Goal: Transaction & Acquisition: Purchase product/service

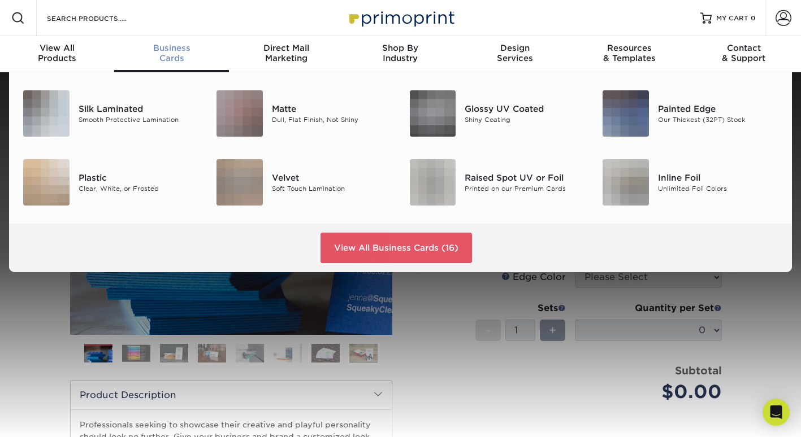
click at [171, 54] on div "Business Cards" at bounding box center [171, 53] width 114 height 20
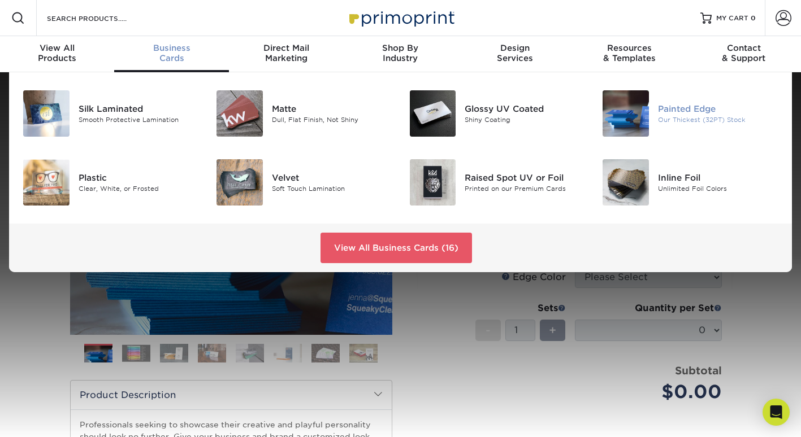
click at [631, 117] on img at bounding box center [625, 113] width 46 height 46
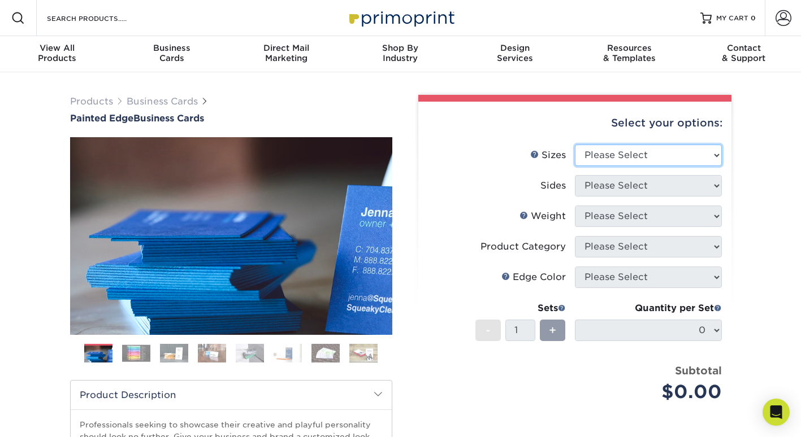
click at [625, 156] on select "Please Select 2" x 3.5" - Standard 2.125" x 3.375" - European 2.5" x 2.5" - Squ…" at bounding box center [648, 155] width 147 height 21
select select "2.00x3.50"
click at [575, 145] on select "Please Select 2" x 3.5" - Standard 2.125" x 3.375" - European 2.5" x 2.5" - Squ…" at bounding box center [648, 155] width 147 height 21
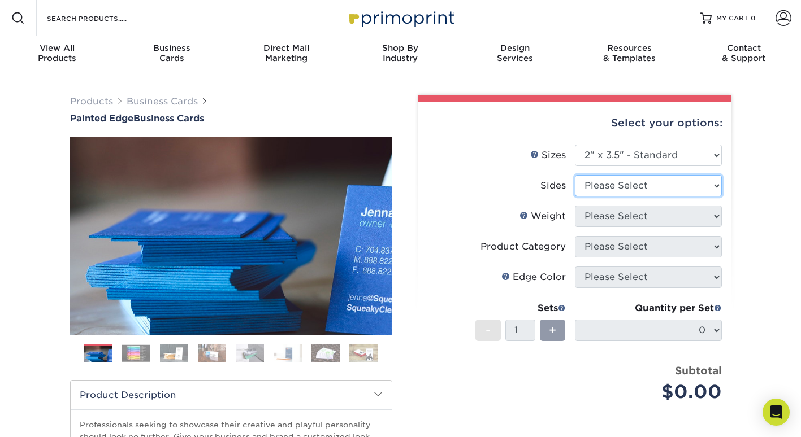
click at [631, 184] on select "Please Select Print Both Sides Print Front Only" at bounding box center [648, 185] width 147 height 21
select select "13abbda7-1d64-4f25-8bb2-c179b224825d"
click at [575, 175] on select "Please Select Print Both Sides Print Front Only" at bounding box center [648, 185] width 147 height 21
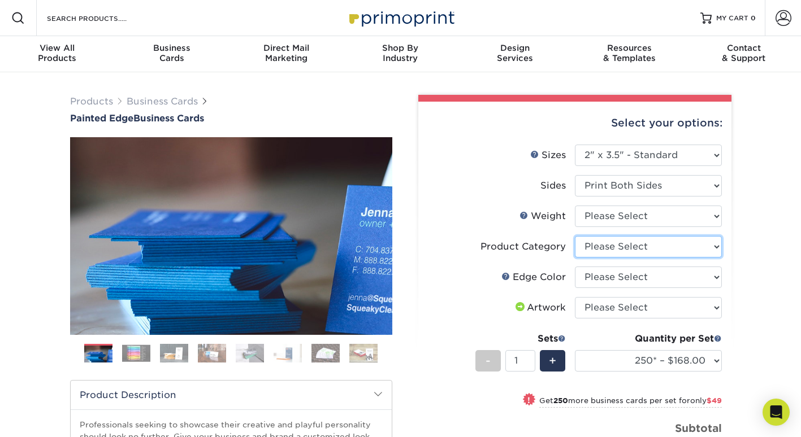
click at [688, 242] on select "Please Select Business Cards" at bounding box center [648, 246] width 147 height 21
select select "3b5148f1-0588-4f88-a218-97bcfdce65c1"
click at [575, 236] on select "Please Select Business Cards" at bounding box center [648, 246] width 147 height 21
click at [655, 215] on select "Please Select 32PTUC" at bounding box center [648, 216] width 147 height 21
select select "32PTUC"
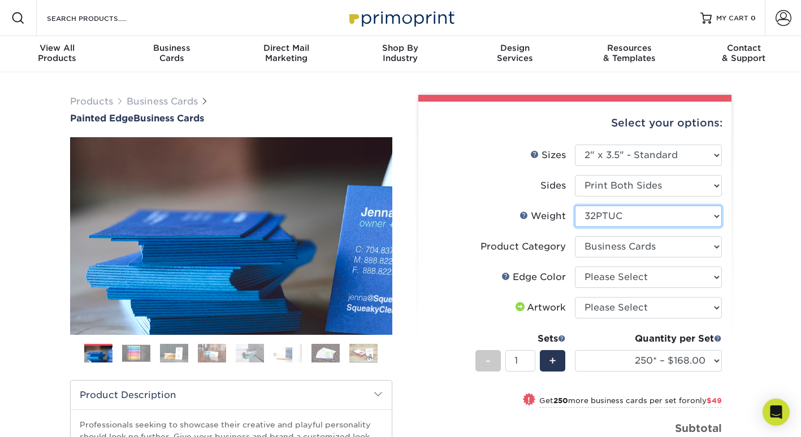
click at [575, 206] on select "Please Select 32PTUC" at bounding box center [648, 216] width 147 height 21
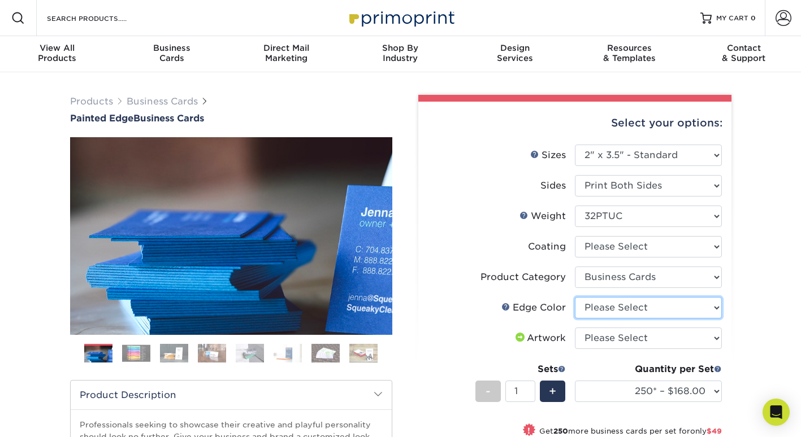
click at [653, 308] on select "Please Select Charcoal Black Brown Blue Pearlescent Blue Pearlescent Gold Pearl…" at bounding box center [648, 307] width 147 height 21
click at [134, 353] on img at bounding box center [136, 354] width 28 height 18
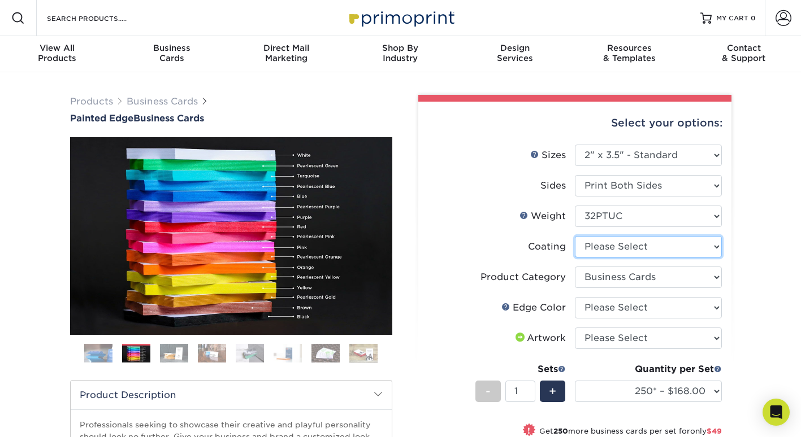
click at [611, 246] on select at bounding box center [648, 246] width 147 height 21
select select "3e7618de-abca-4bda-9f97-8b9129e913d8"
click at [575, 236] on select at bounding box center [648, 246] width 147 height 21
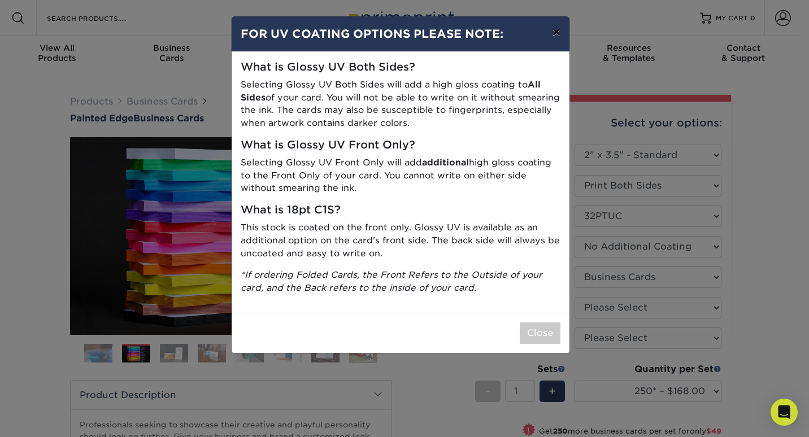
click at [552, 32] on button "×" at bounding box center [556, 32] width 26 height 32
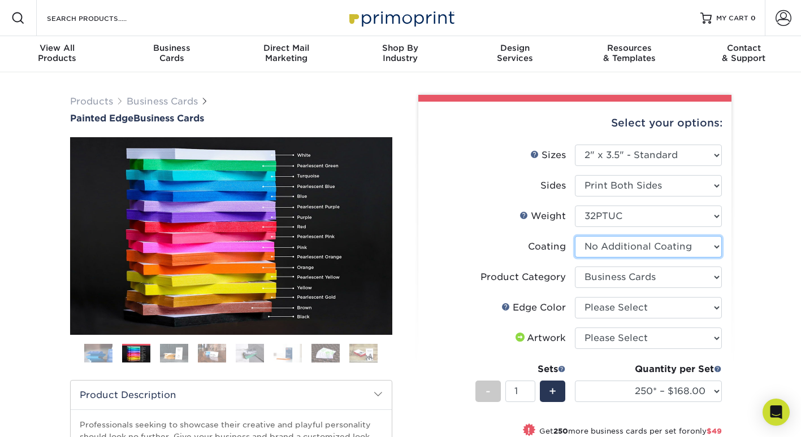
click at [599, 246] on select at bounding box center [648, 246] width 147 height 21
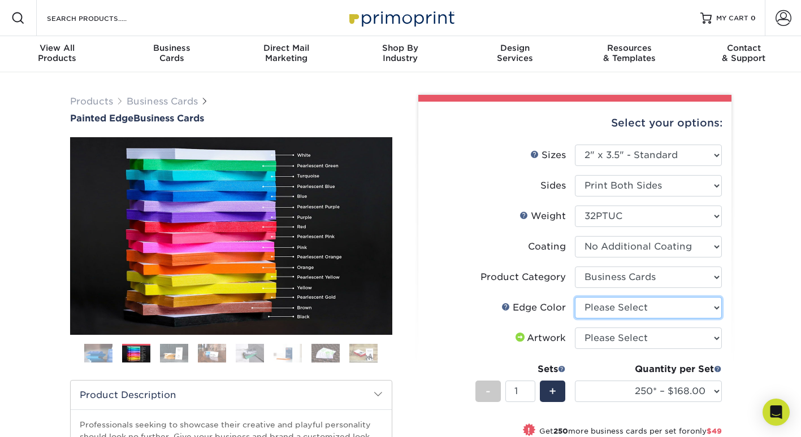
click at [595, 305] on select "Please Select Charcoal Black Brown Blue Pearlescent Blue Pearlescent Gold Pearl…" at bounding box center [648, 307] width 147 height 21
select select "77aecbce-1046-4928-950d-058756e5d349"
click at [575, 297] on select "Please Select Charcoal Black Brown Blue Pearlescent Blue Pearlescent Gold Pearl…" at bounding box center [648, 307] width 147 height 21
click at [615, 336] on select "Please Select I will upload files I need a design - $100" at bounding box center [648, 338] width 147 height 21
click at [575, 328] on select "Please Select I will upload files I need a design - $100" at bounding box center [648, 338] width 147 height 21
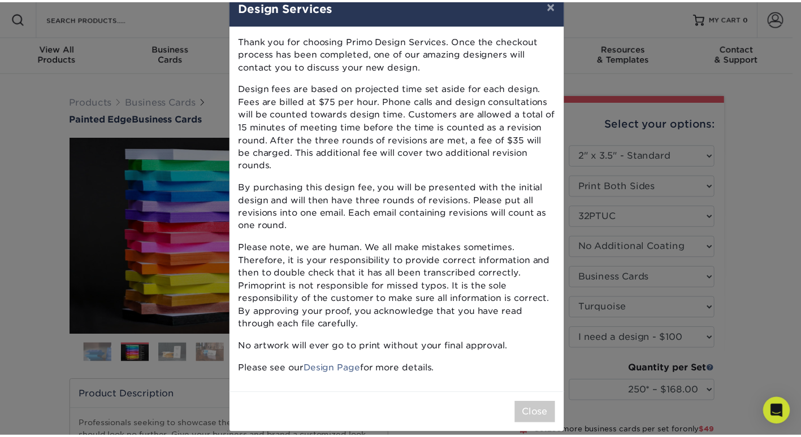
scroll to position [27, 0]
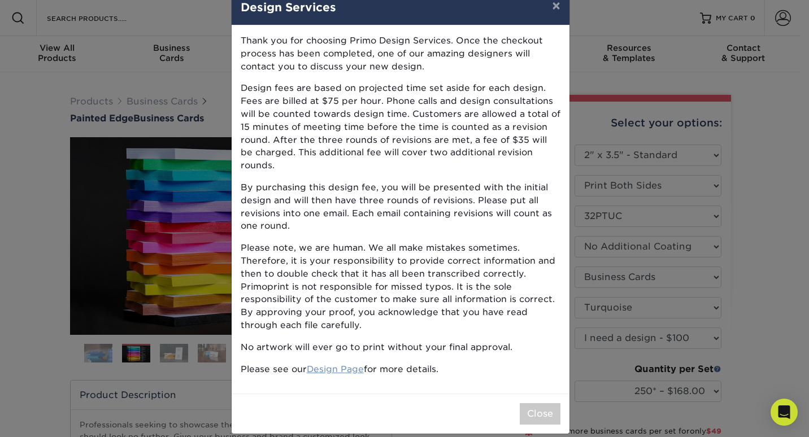
click at [346, 364] on link "Design Page" at bounding box center [335, 369] width 57 height 11
click at [550, 7] on button "×" at bounding box center [556, 6] width 26 height 32
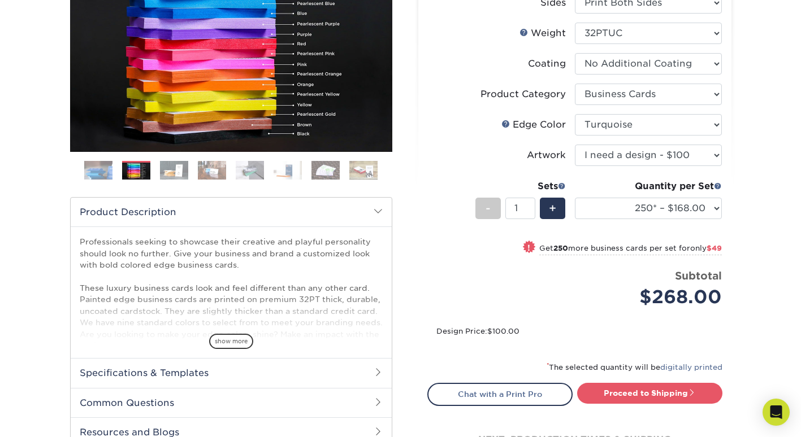
scroll to position [169, 0]
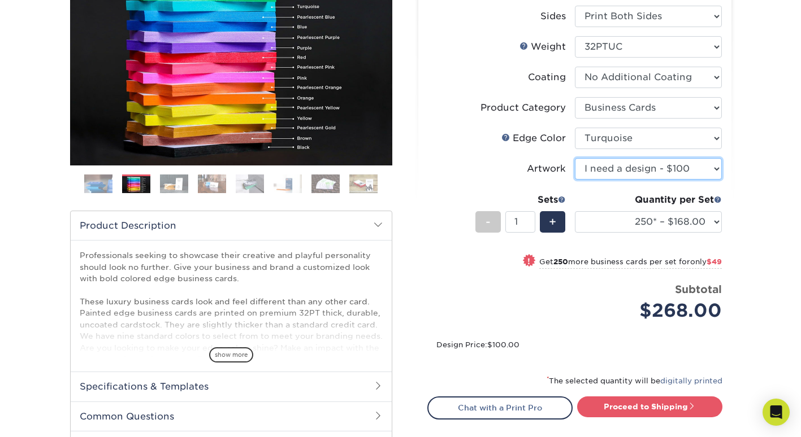
click at [638, 168] on select "Please Select I will upload files I need a design - $100" at bounding box center [648, 168] width 147 height 21
select select "upload"
click at [575, 158] on select "Please Select I will upload files I need a design - $100" at bounding box center [648, 168] width 147 height 21
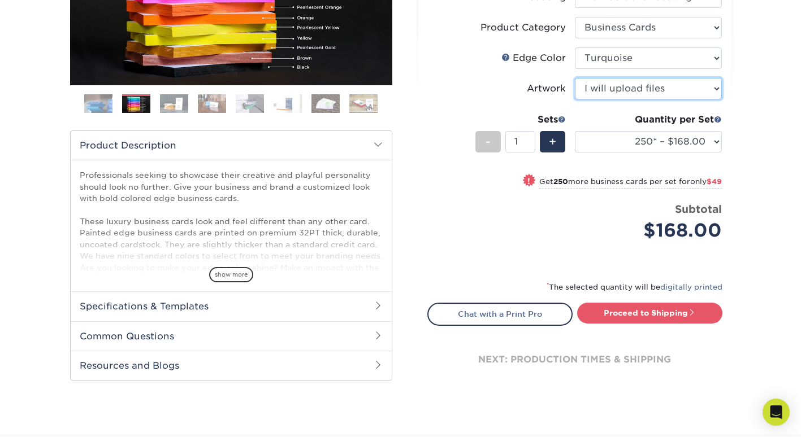
scroll to position [226, 0]
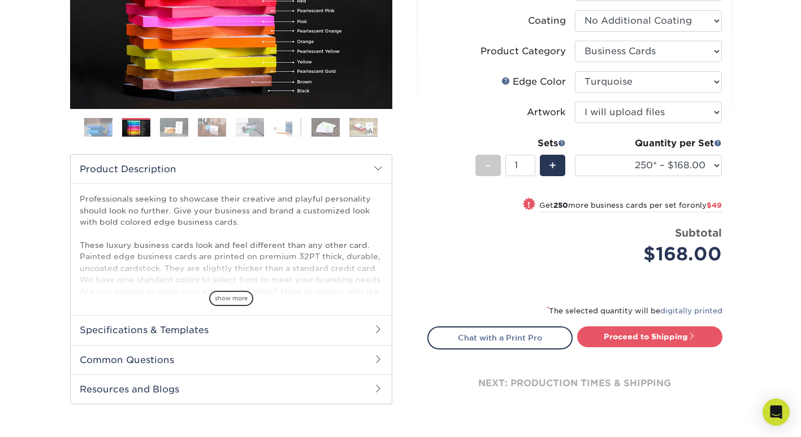
click at [372, 327] on h2 "Specifications & Templates" at bounding box center [231, 329] width 321 height 29
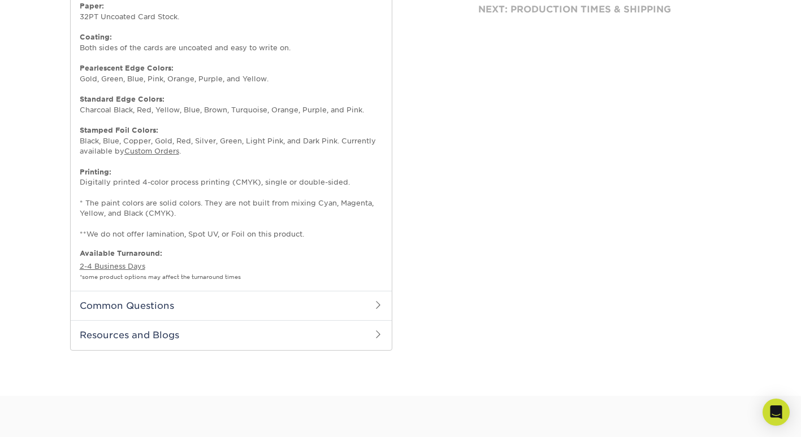
scroll to position [621, 0]
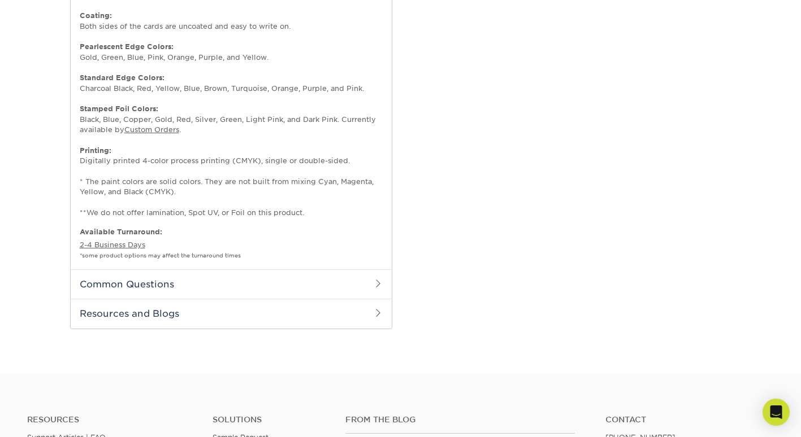
click at [276, 285] on h2 "Common Questions" at bounding box center [231, 283] width 321 height 29
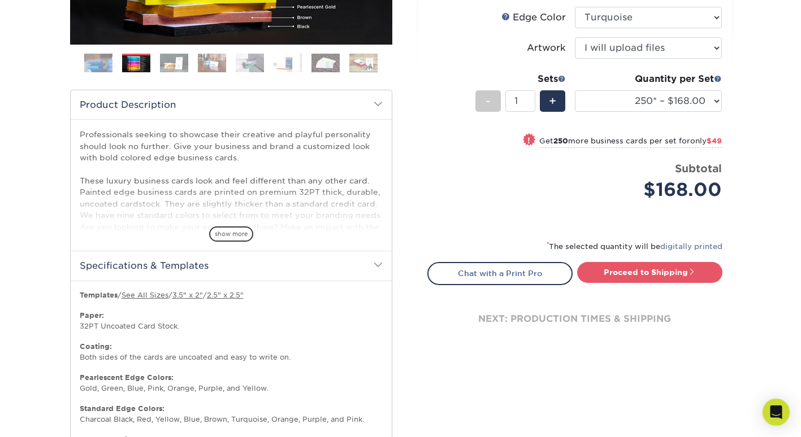
scroll to position [282, 0]
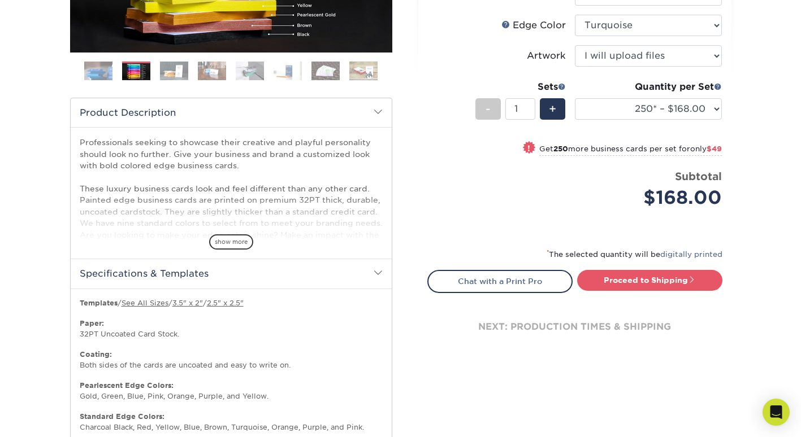
click at [194, 272] on h2 "Specifications & Templates" at bounding box center [231, 273] width 321 height 29
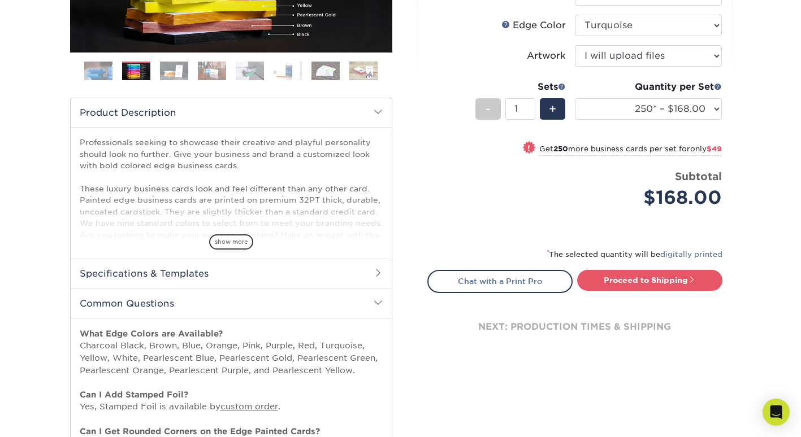
click at [364, 273] on h2 "Specifications & Templates" at bounding box center [231, 273] width 321 height 29
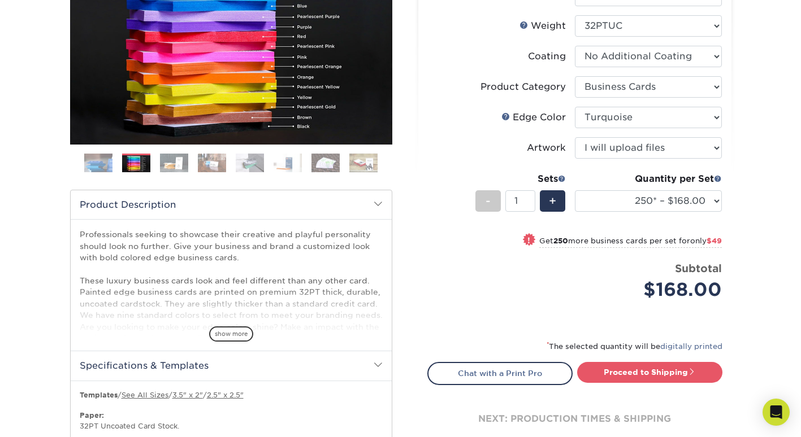
scroll to position [226, 0]
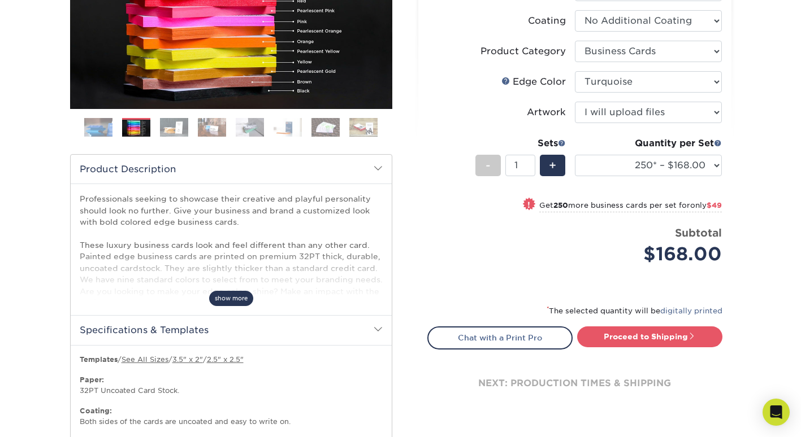
click at [234, 297] on span "show more" at bounding box center [231, 298] width 44 height 15
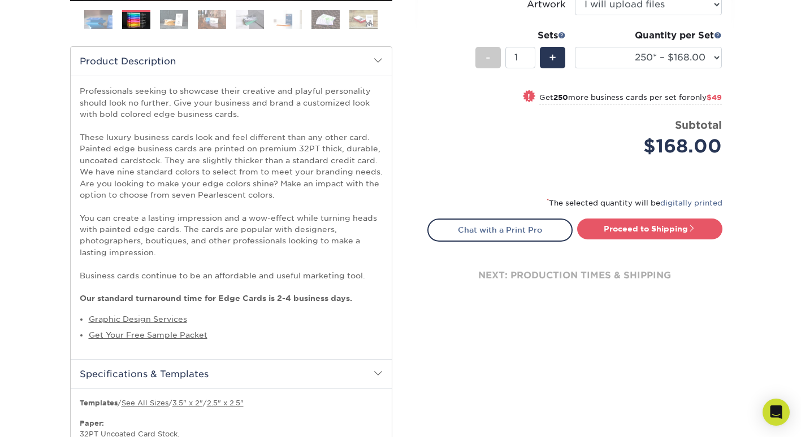
scroll to position [339, 0]
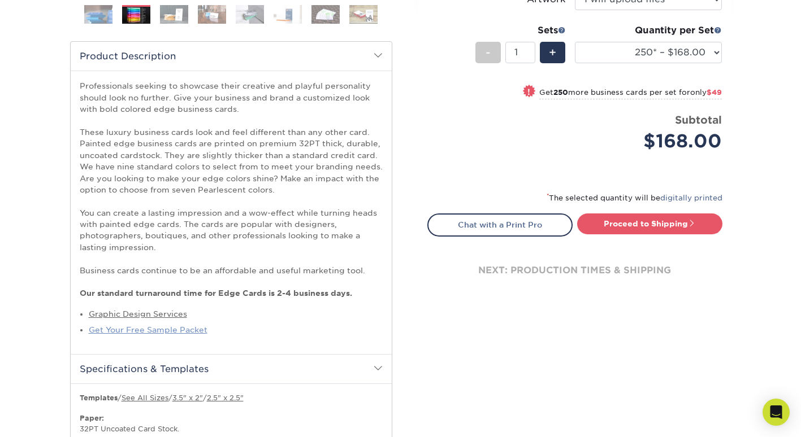
click at [180, 332] on link "Get Your Free Sample Packet" at bounding box center [148, 329] width 119 height 9
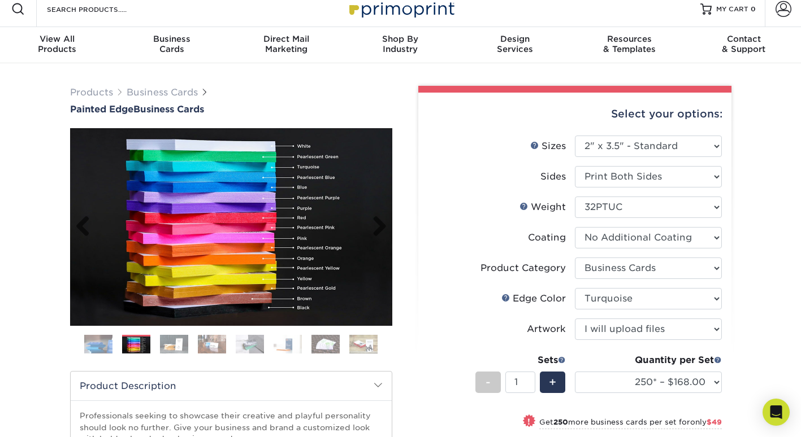
scroll to position [56, 0]
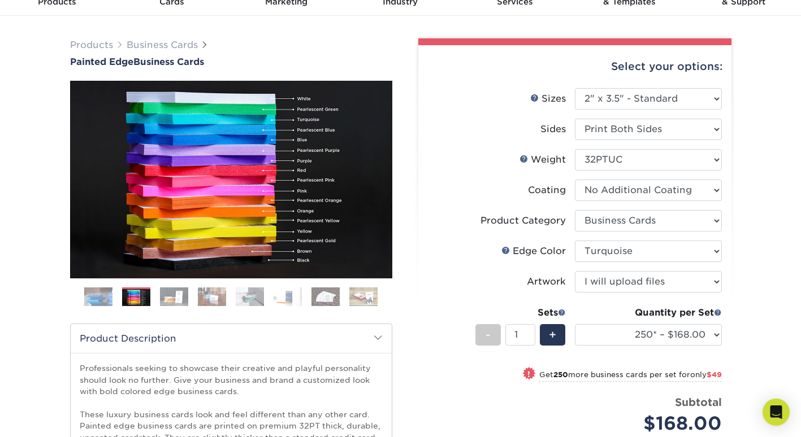
click at [371, 293] on img at bounding box center [363, 297] width 28 height 20
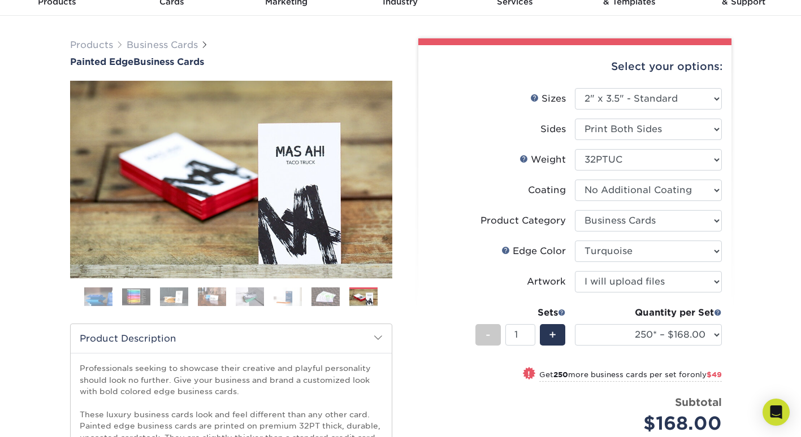
click at [338, 294] on img at bounding box center [325, 297] width 28 height 20
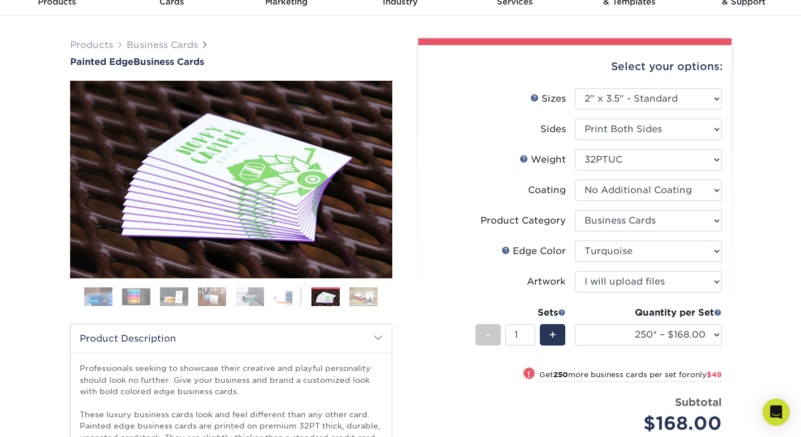
click at [250, 293] on img at bounding box center [250, 297] width 28 height 20
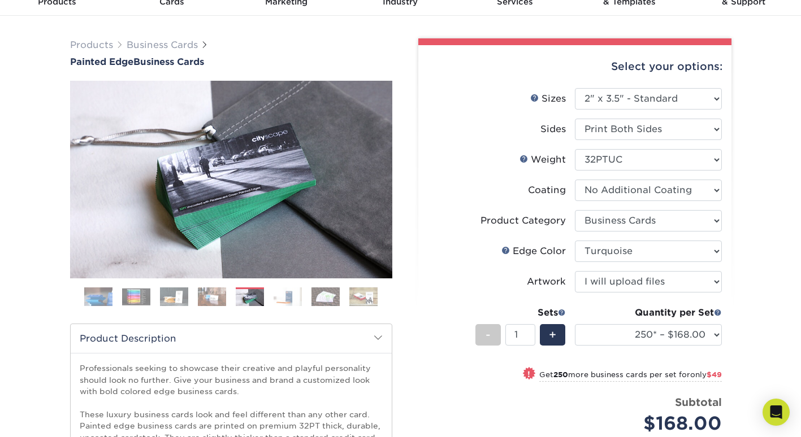
click at [203, 297] on img at bounding box center [212, 297] width 28 height 20
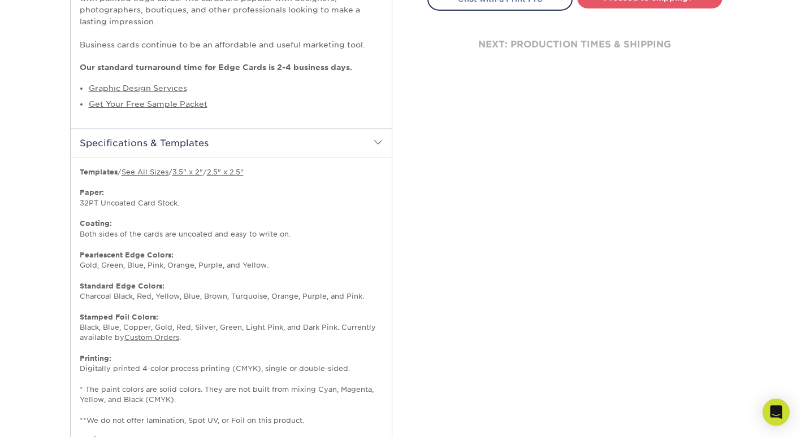
scroll to position [508, 0]
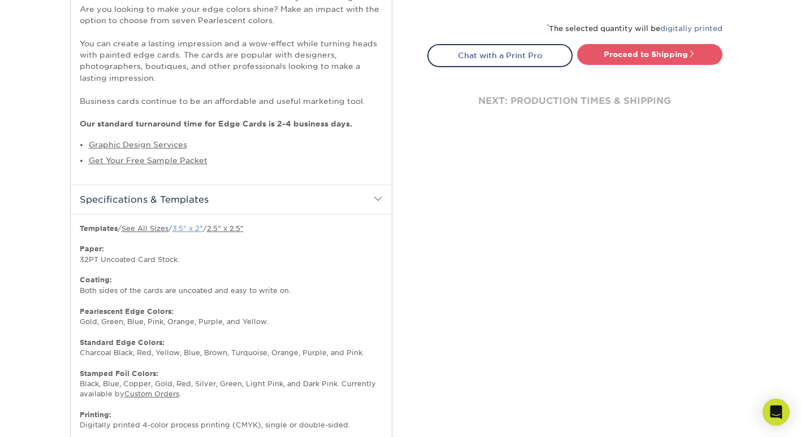
click at [192, 228] on link "3.5" x 2"" at bounding box center [187, 228] width 31 height 8
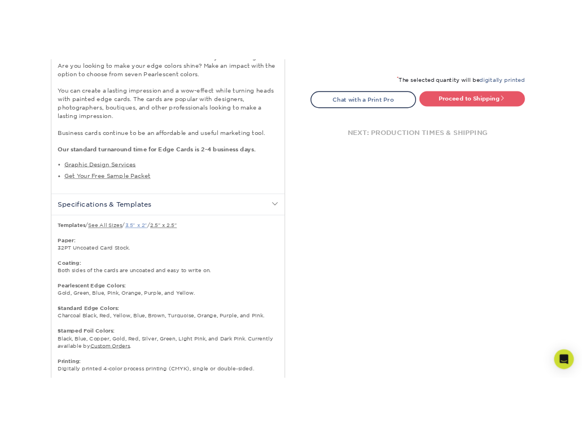
scroll to position [547, 0]
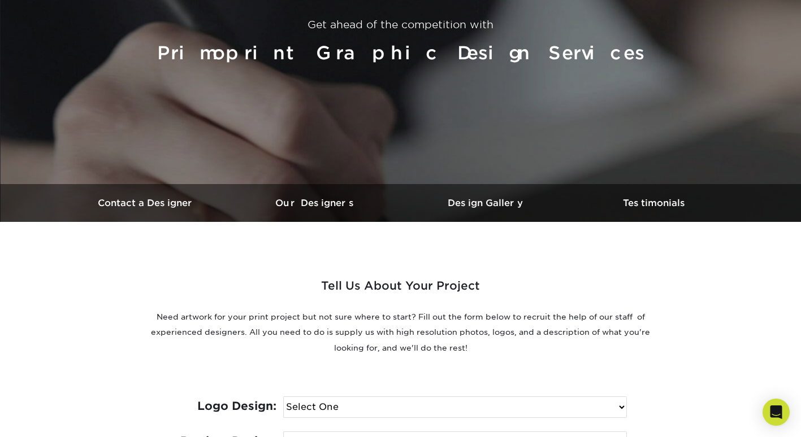
scroll to position [169, 0]
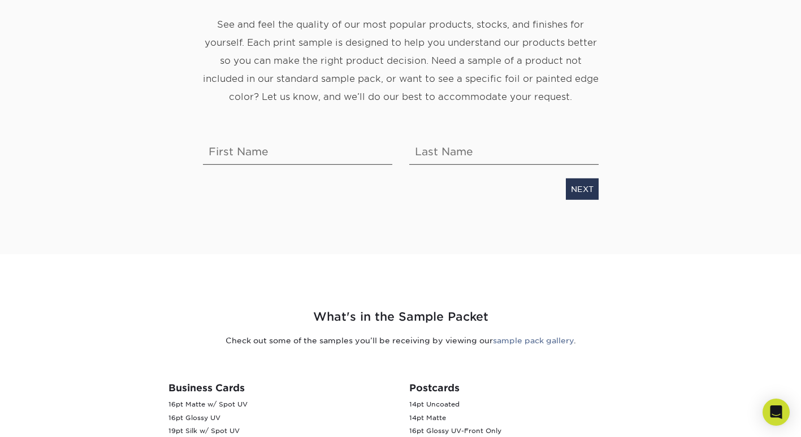
scroll to position [169, 0]
